Goal: Transaction & Acquisition: Book appointment/travel/reservation

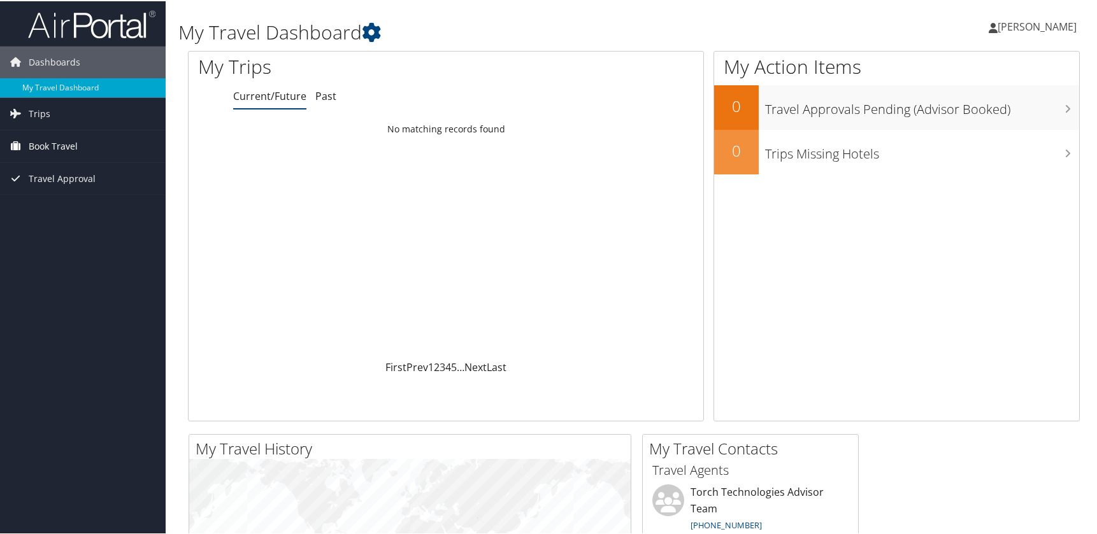
click at [57, 147] on span "Book Travel" at bounding box center [53, 145] width 49 height 32
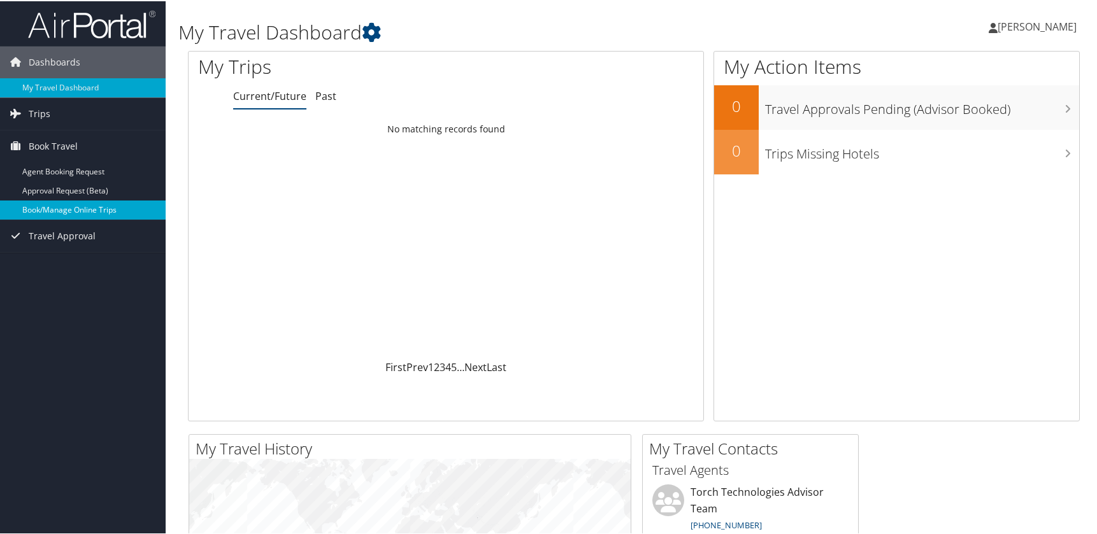
click at [50, 207] on link "Book/Manage Online Trips" at bounding box center [83, 208] width 166 height 19
